Goal: Task Accomplishment & Management: Complete application form

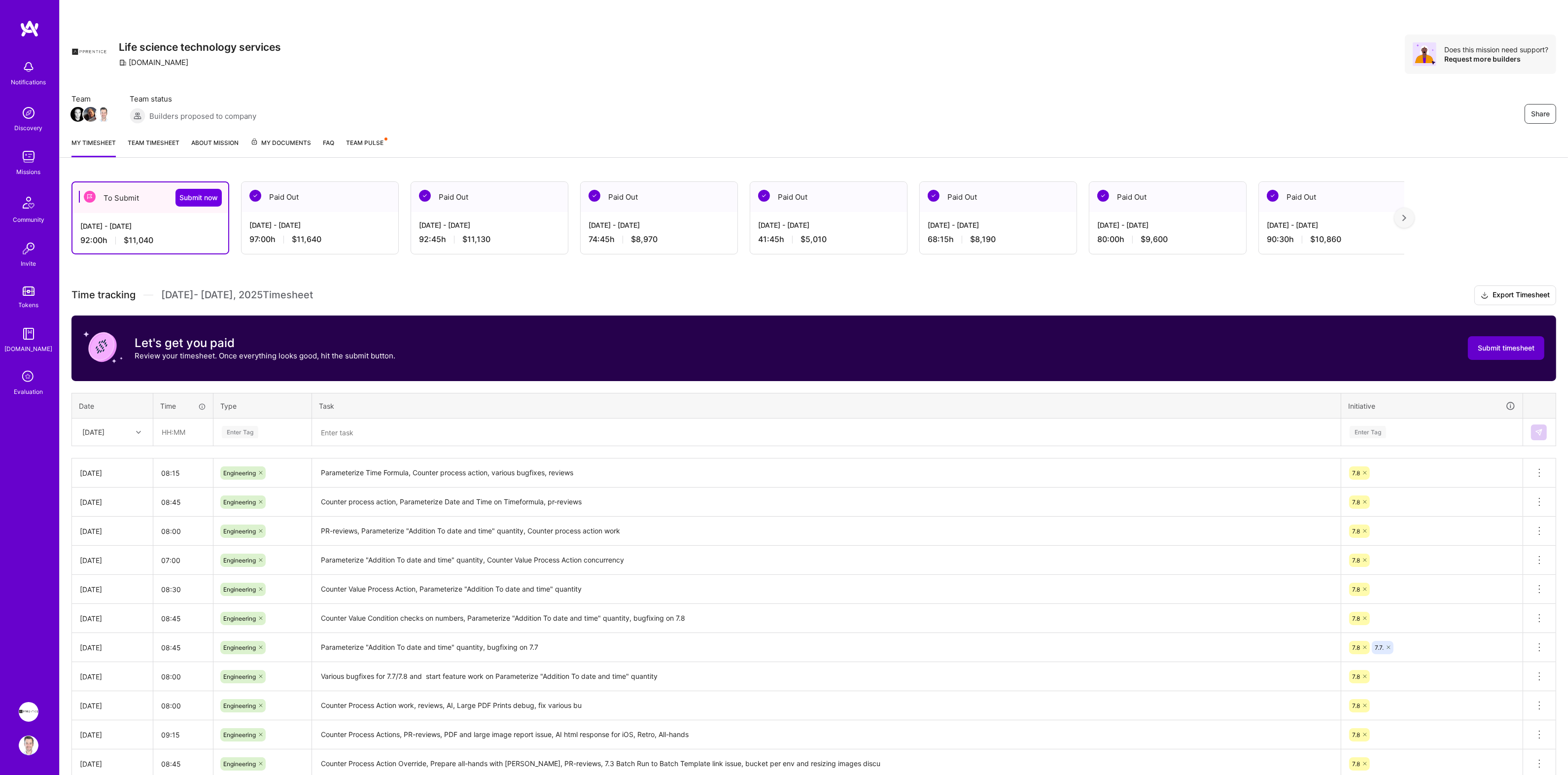
click at [1516, 347] on span "Submit timesheet" at bounding box center [1506, 348] width 57 height 10
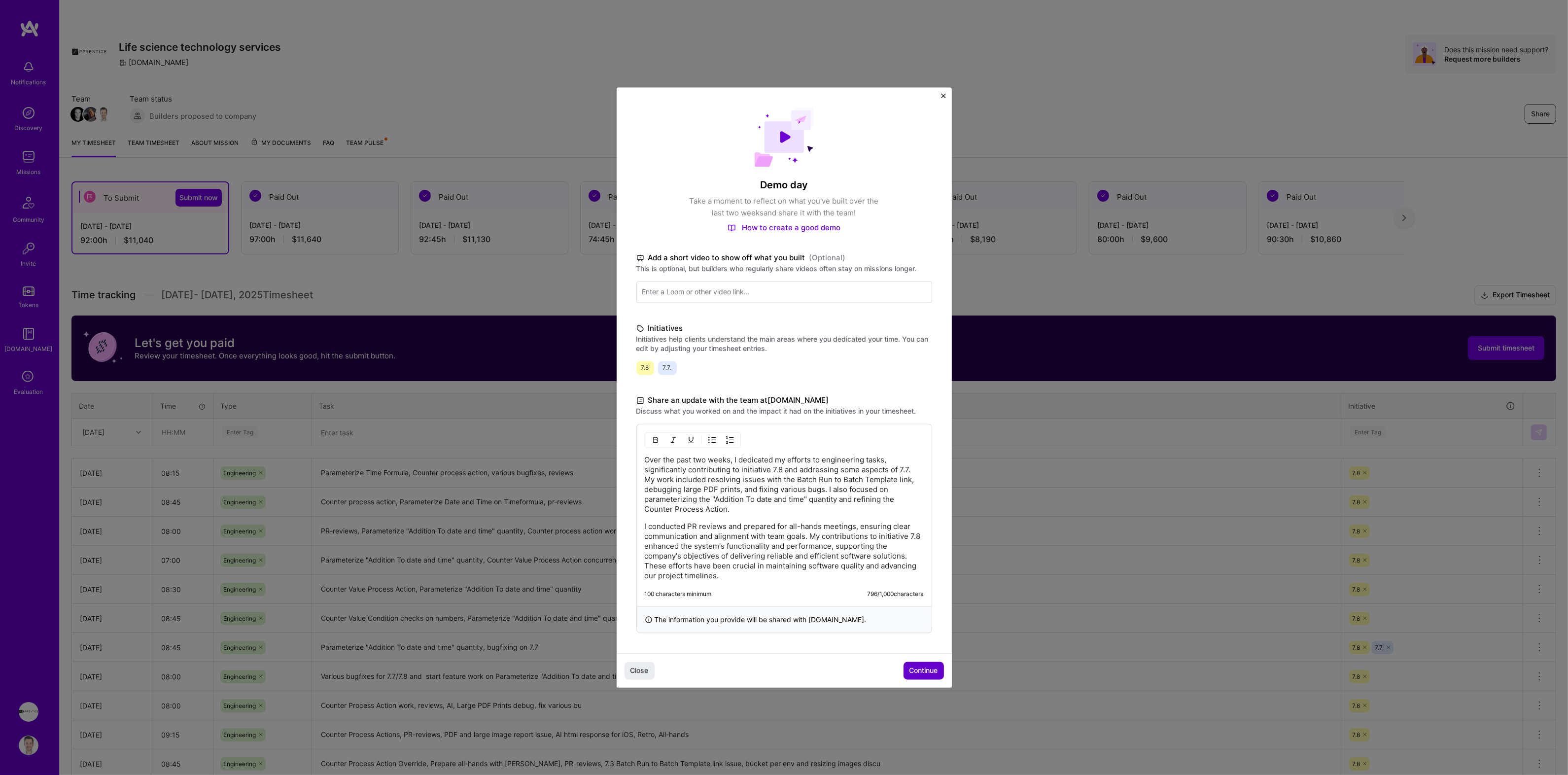
click at [920, 668] on span "Continue" at bounding box center [923, 670] width 28 height 10
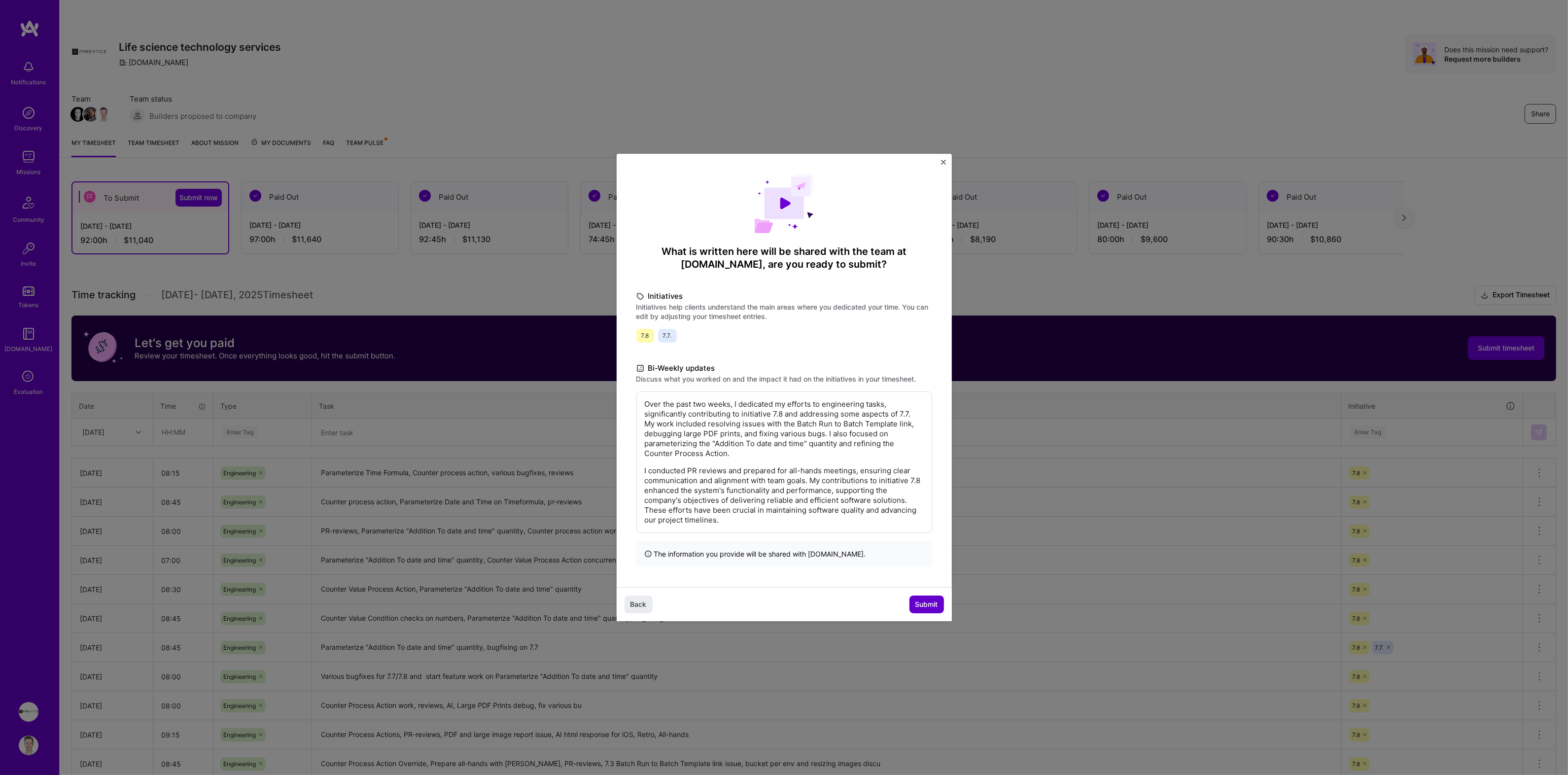
click at [921, 607] on span "Submit" at bounding box center [926, 604] width 22 height 10
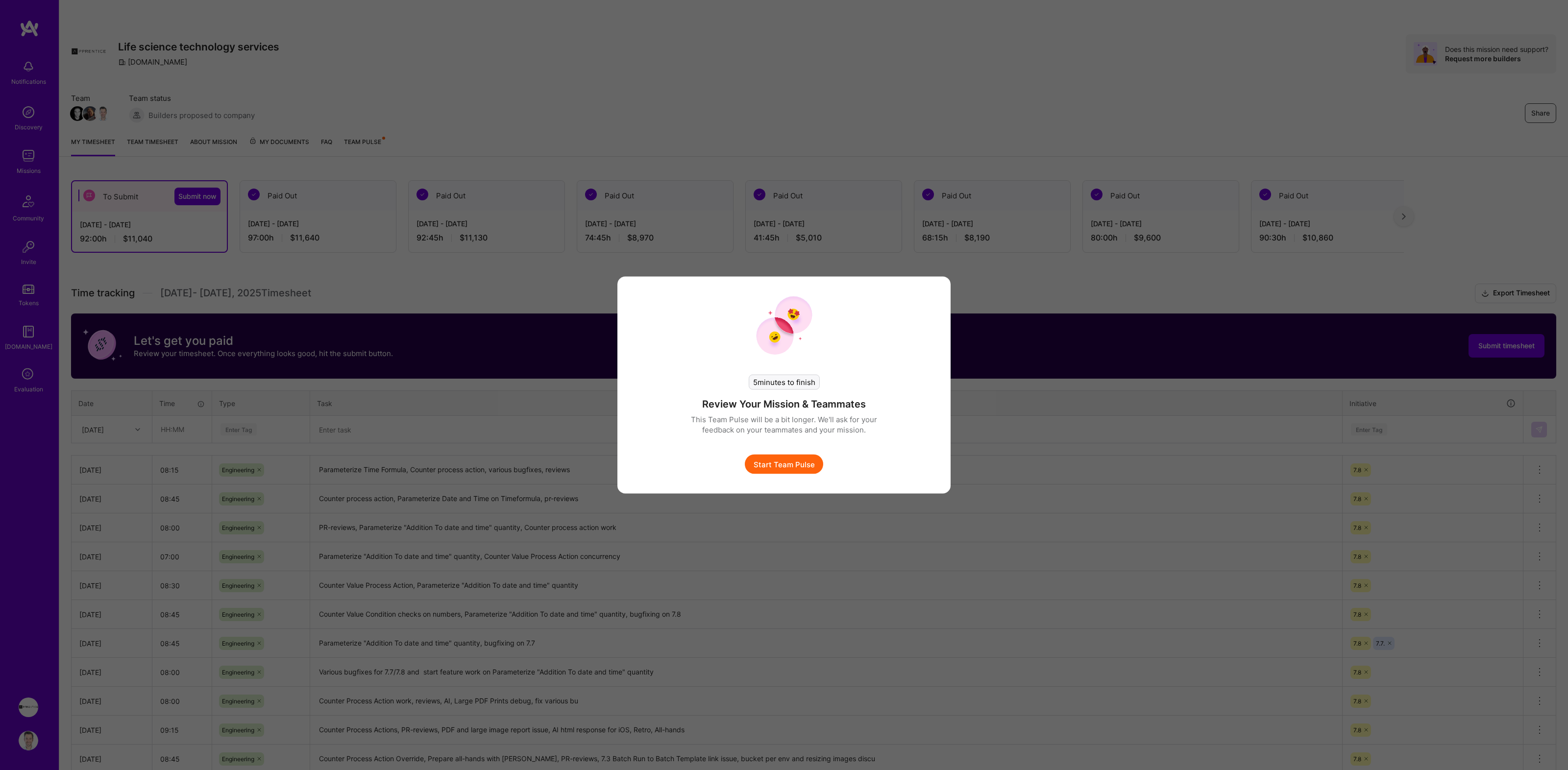
click at [774, 466] on button "Start Team Pulse" at bounding box center [784, 464] width 79 height 19
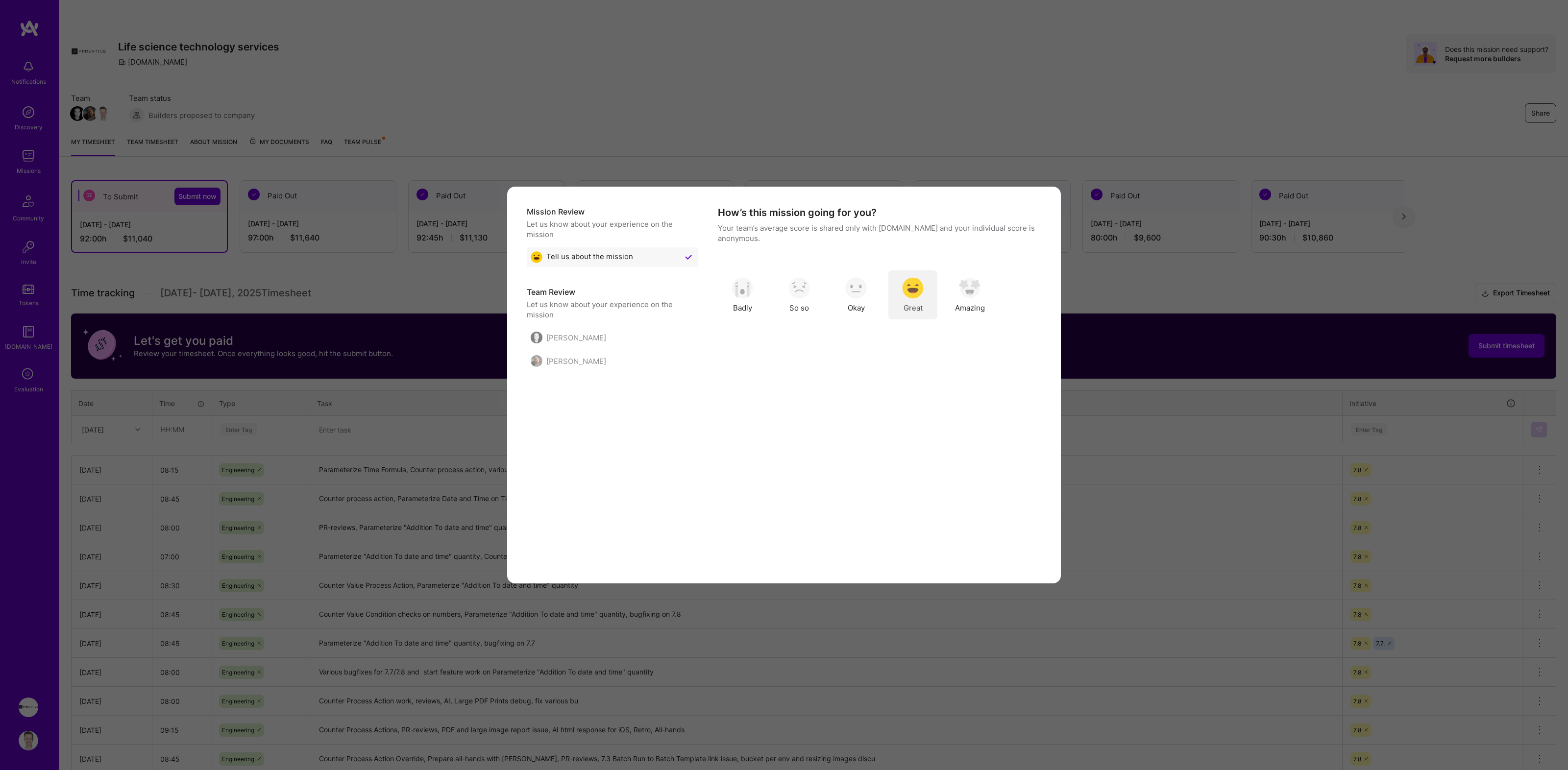
click at [916, 295] on img "modal" at bounding box center [913, 288] width 21 height 21
click at [960, 553] on button "Skip Question" at bounding box center [950, 554] width 69 height 19
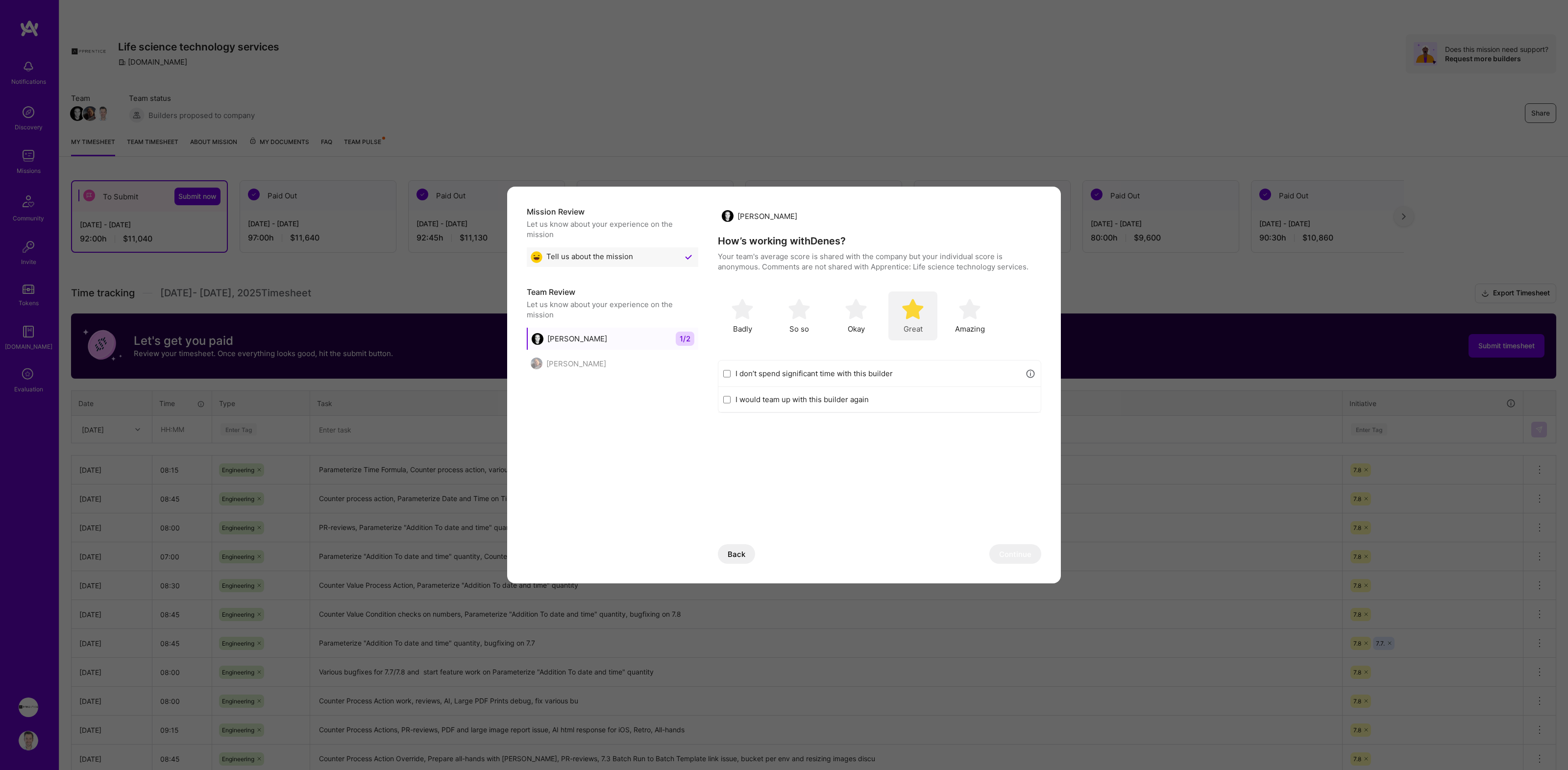
click at [904, 313] on img "modal" at bounding box center [913, 308] width 21 height 21
click at [1018, 560] on button "Continue" at bounding box center [1015, 554] width 52 height 19
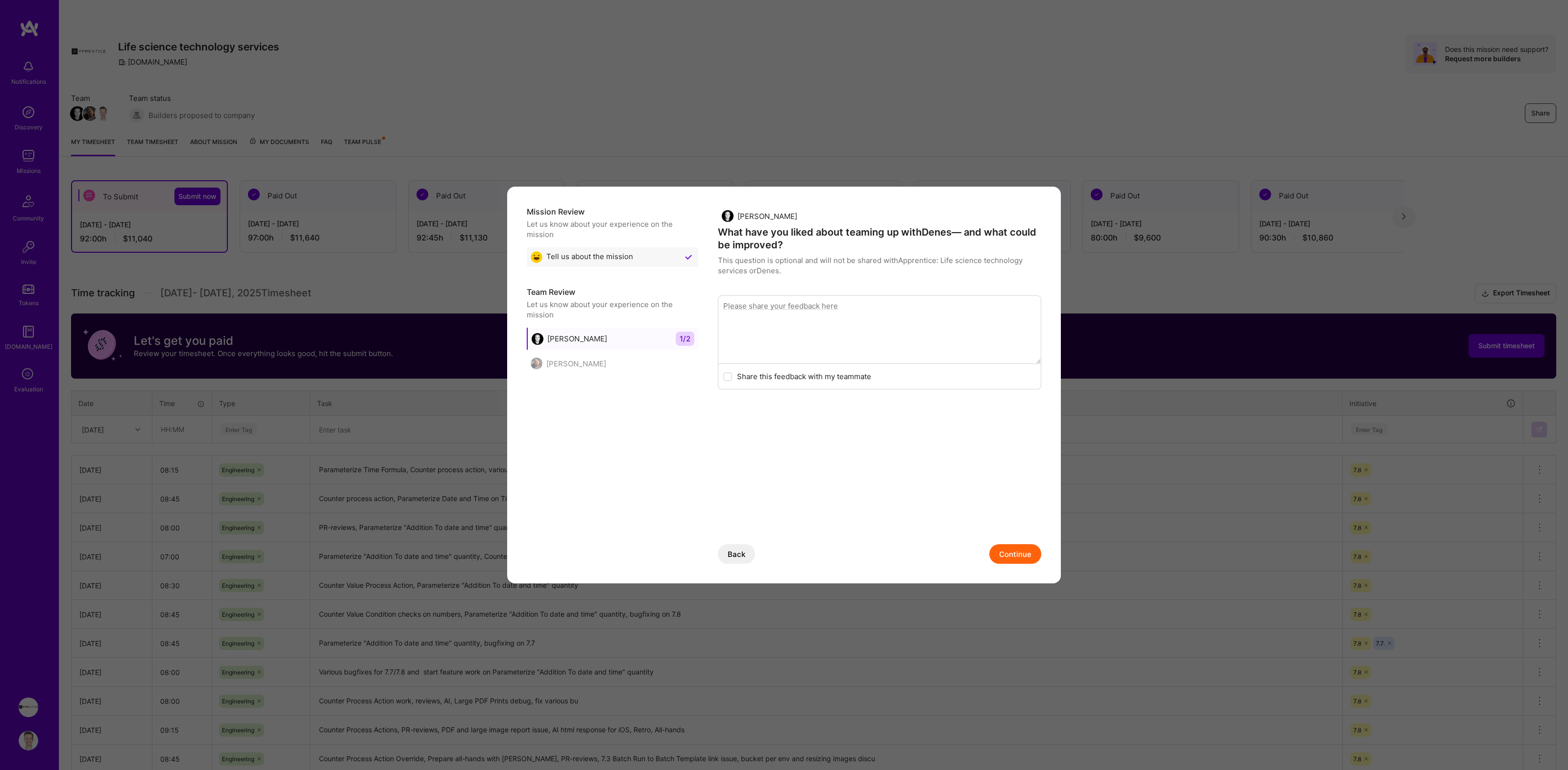
click at [1025, 551] on button "Continue" at bounding box center [1015, 554] width 52 height 19
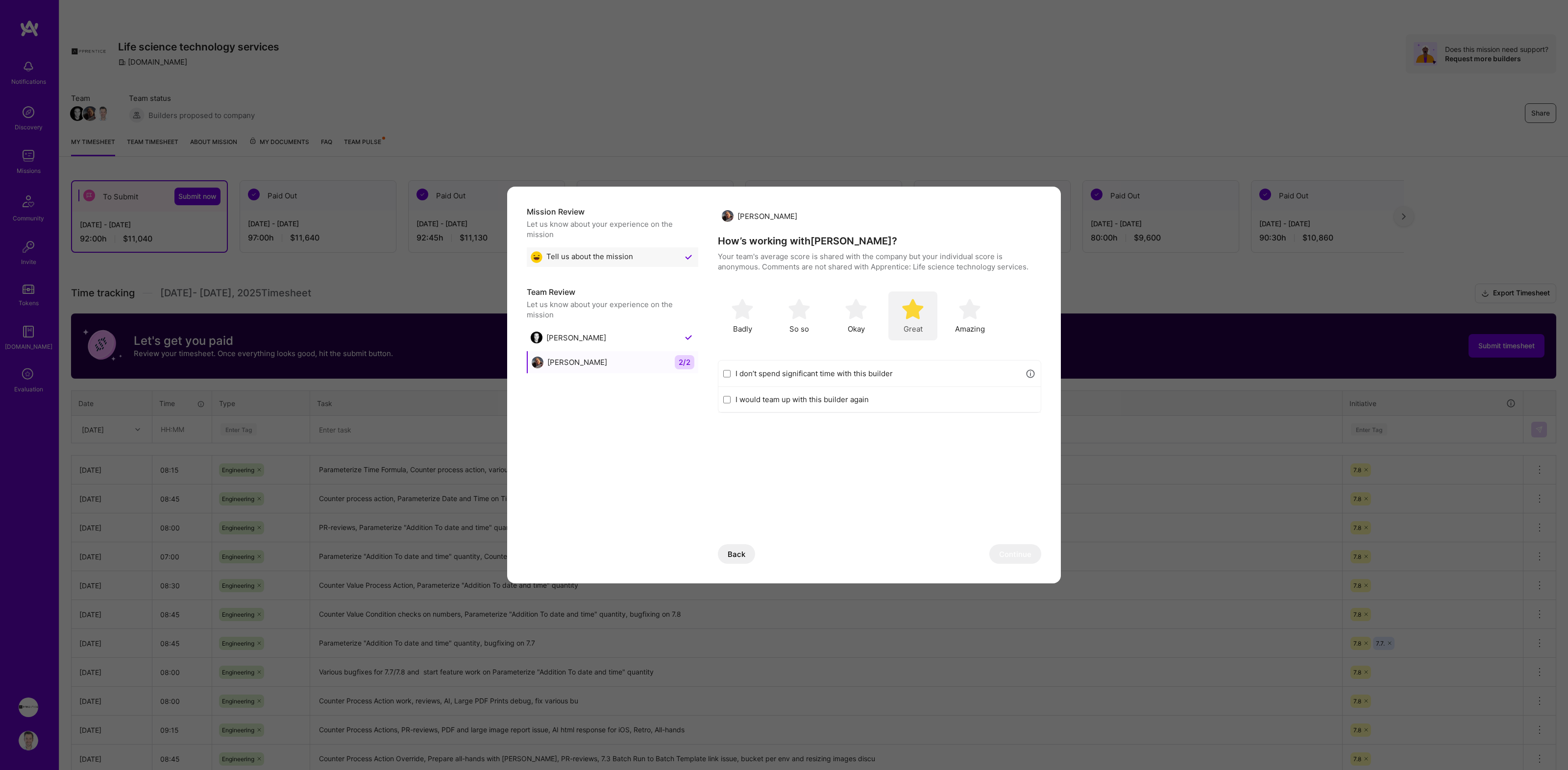
click at [911, 314] on img "modal" at bounding box center [913, 308] width 21 height 21
click at [1019, 552] on button "Continue" at bounding box center [1015, 554] width 52 height 19
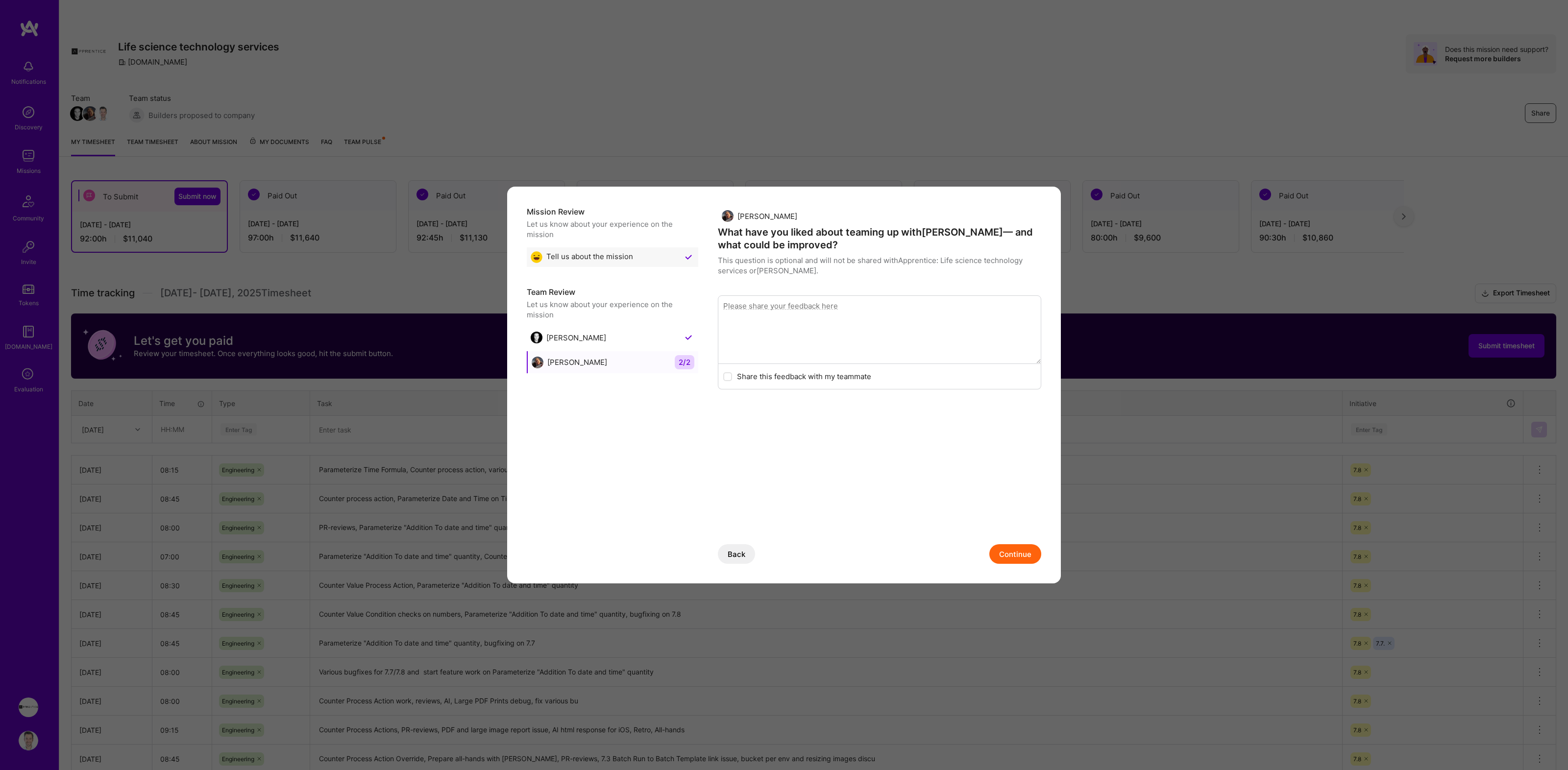
click at [1020, 557] on button "Continue" at bounding box center [1015, 554] width 52 height 19
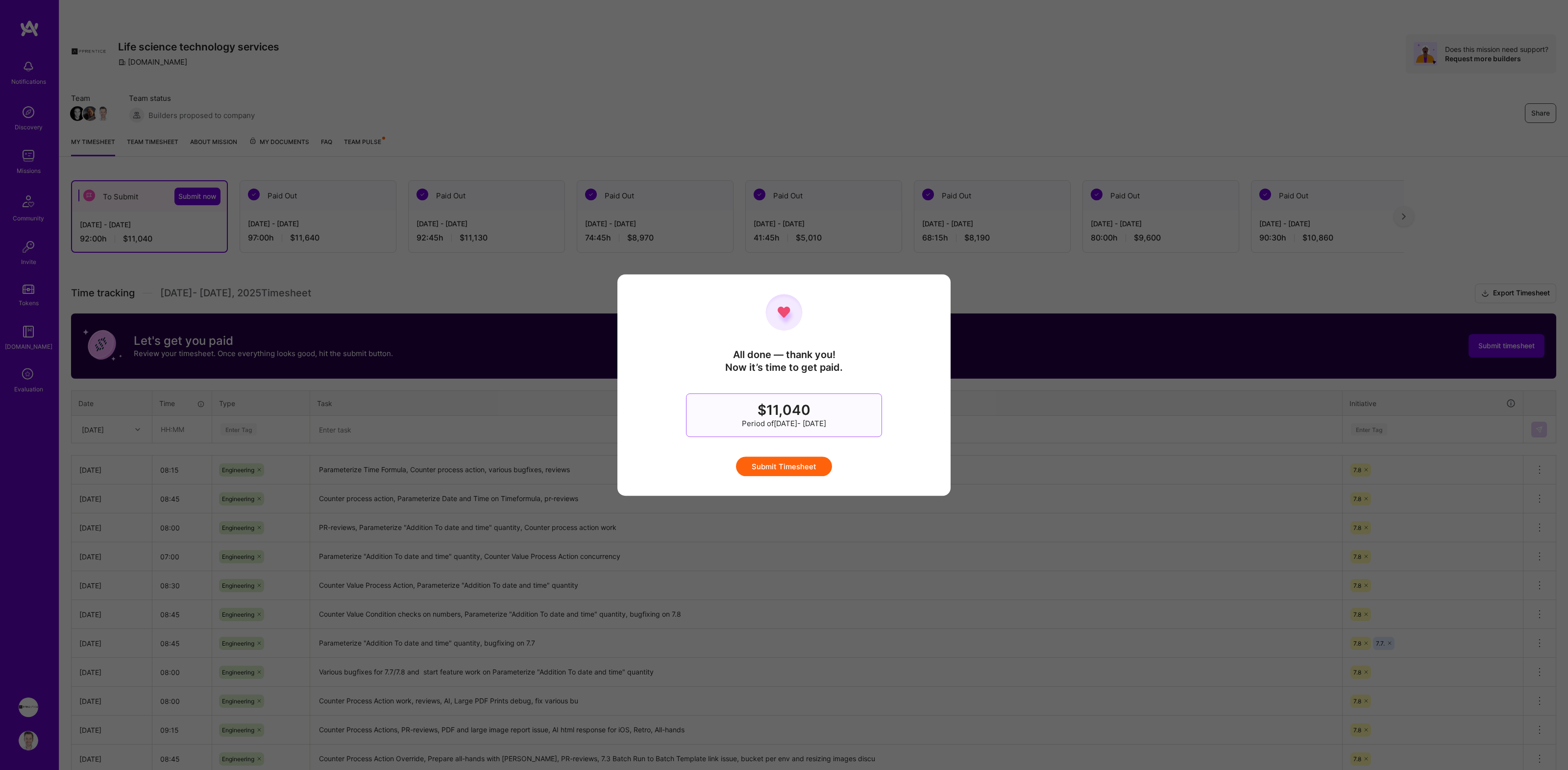
click at [798, 468] on button "Submit Timesheet" at bounding box center [784, 466] width 96 height 19
